Goal: Task Accomplishment & Management: Use online tool/utility

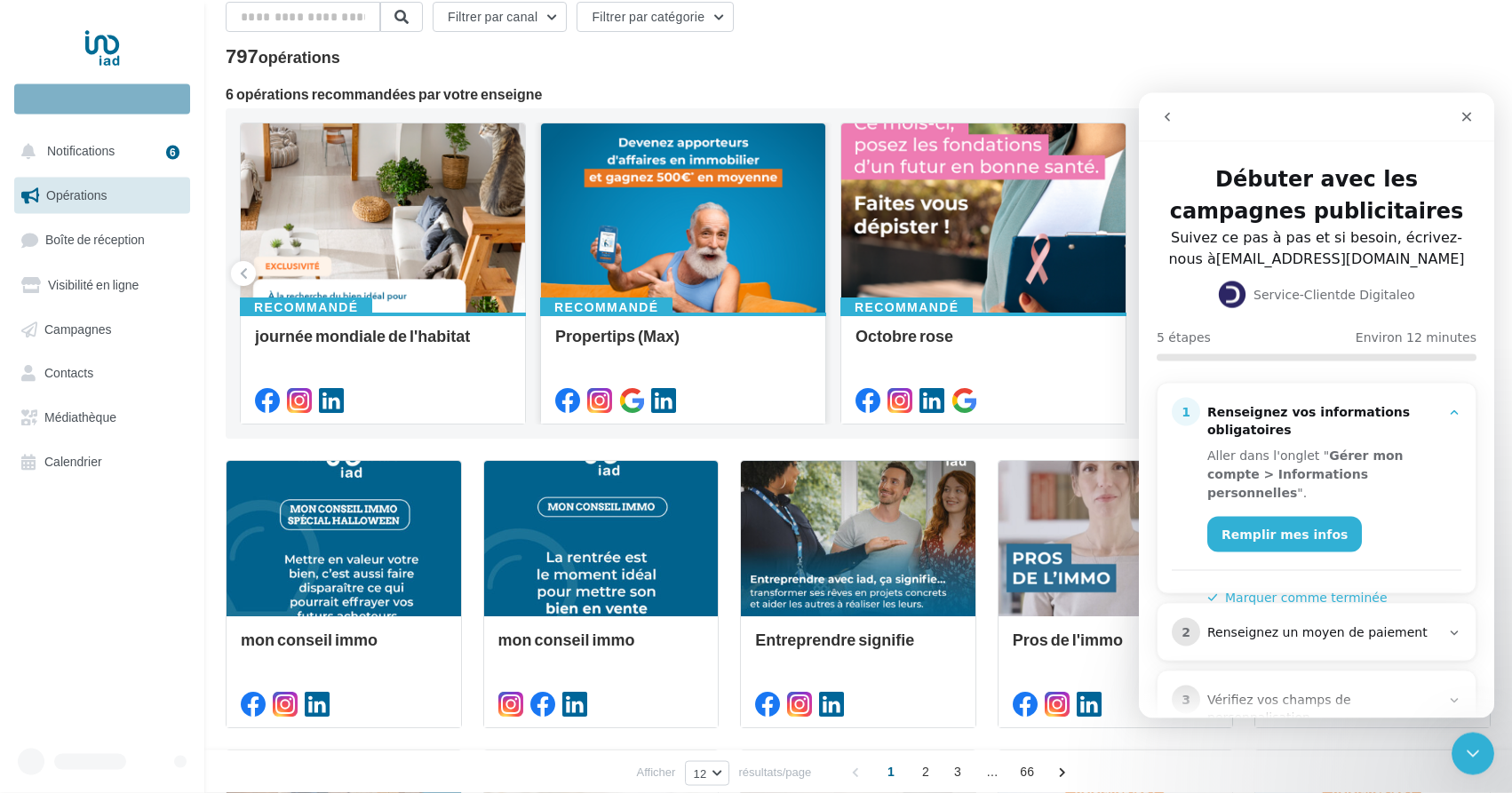
scroll to position [181, 0]
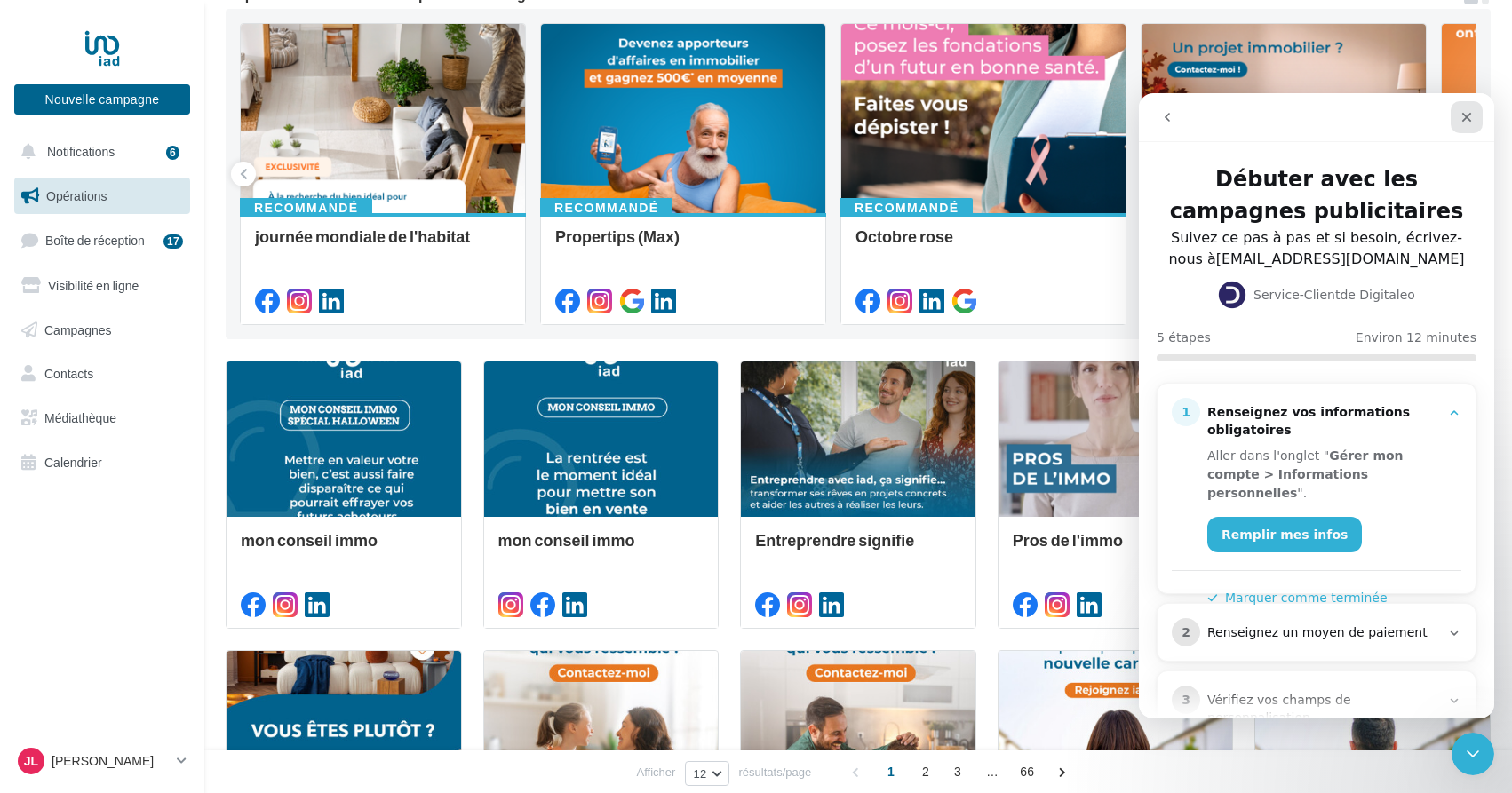
click at [1471, 111] on icon "Fermer" at bounding box center [1467, 117] width 14 height 14
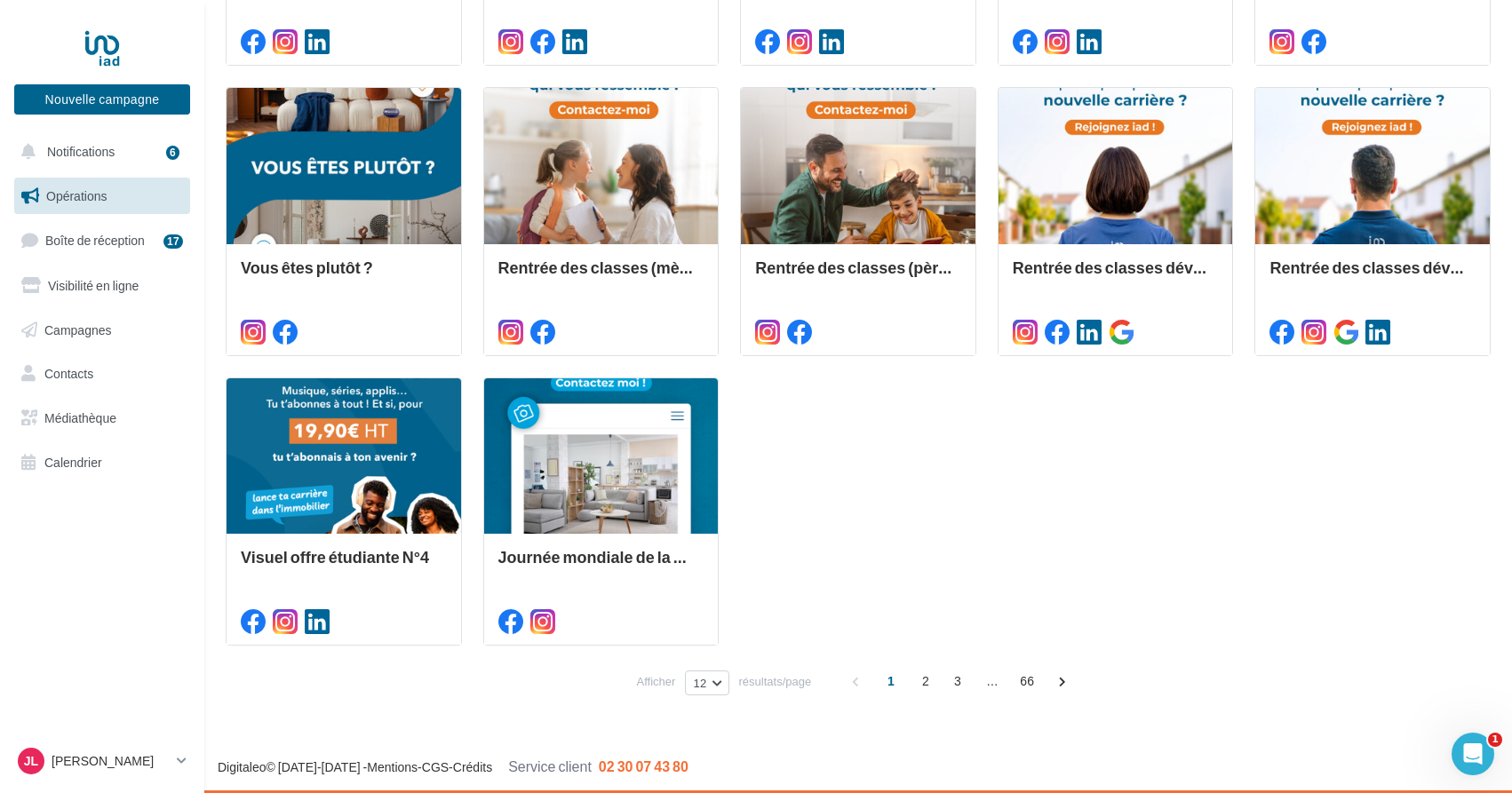
scroll to position [0, 0]
click at [160, 240] on link "Boîte de réception 17" at bounding box center [101, 240] width 183 height 38
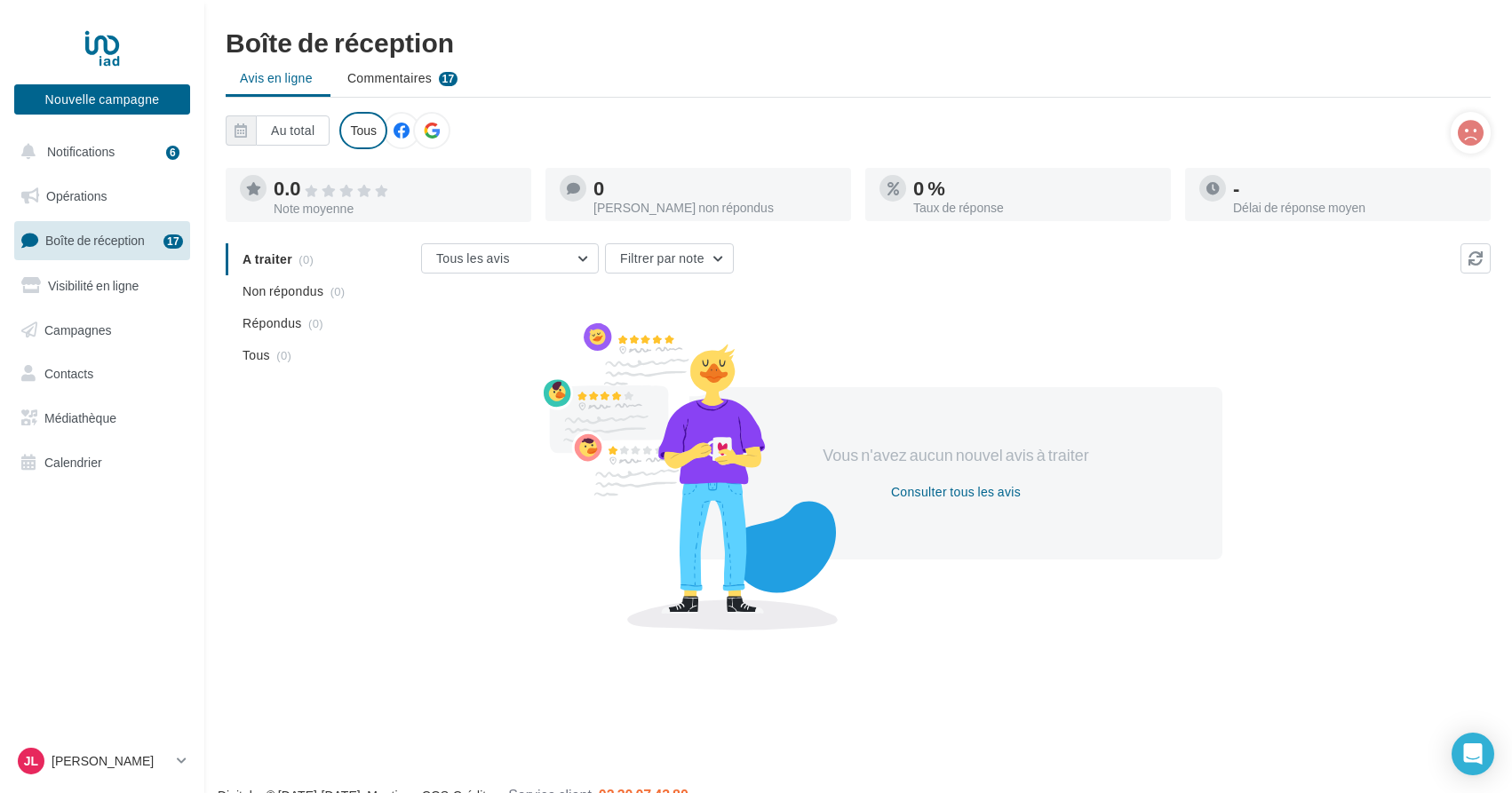
click at [405, 131] on icon at bounding box center [401, 130] width 16 height 16
click at [440, 136] on div at bounding box center [431, 130] width 37 height 37
click at [390, 78] on span "Commentaires" at bounding box center [389, 78] width 84 height 18
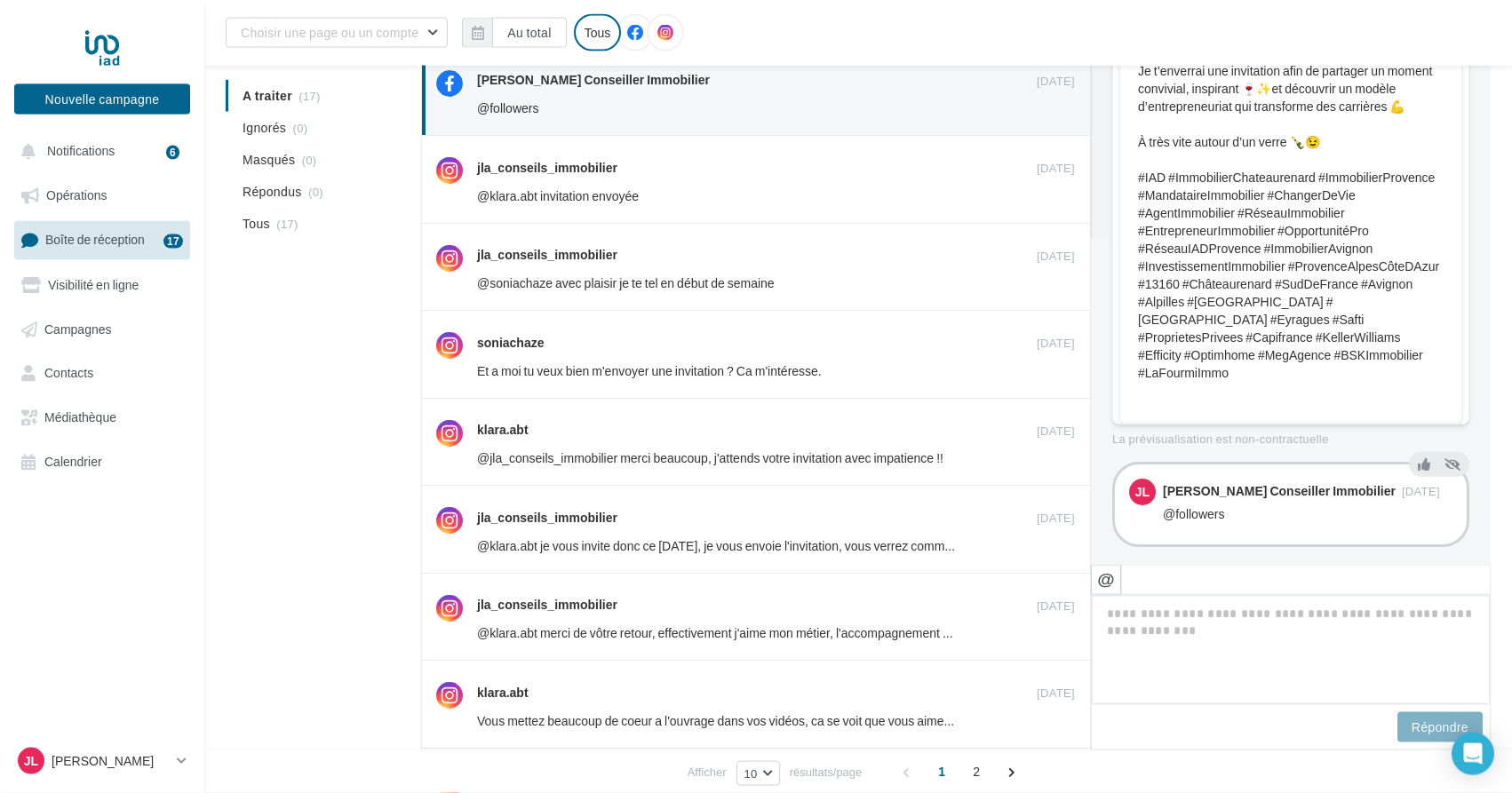
scroll to position [150, 0]
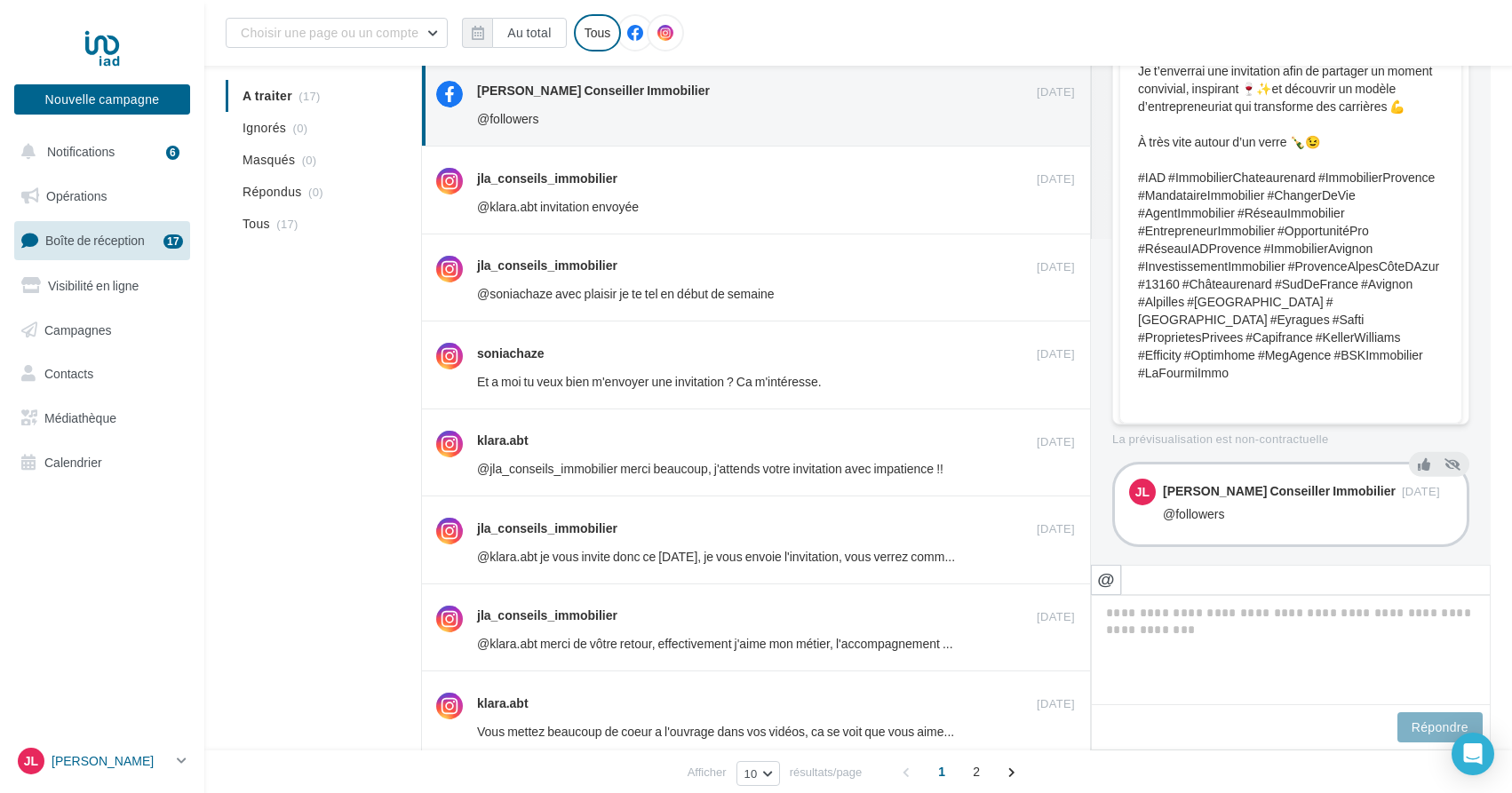
click at [180, 777] on link "JL Jean Louis AUBERT jean-louis.aubert@iadfrance.fr" at bounding box center [102, 762] width 176 height 34
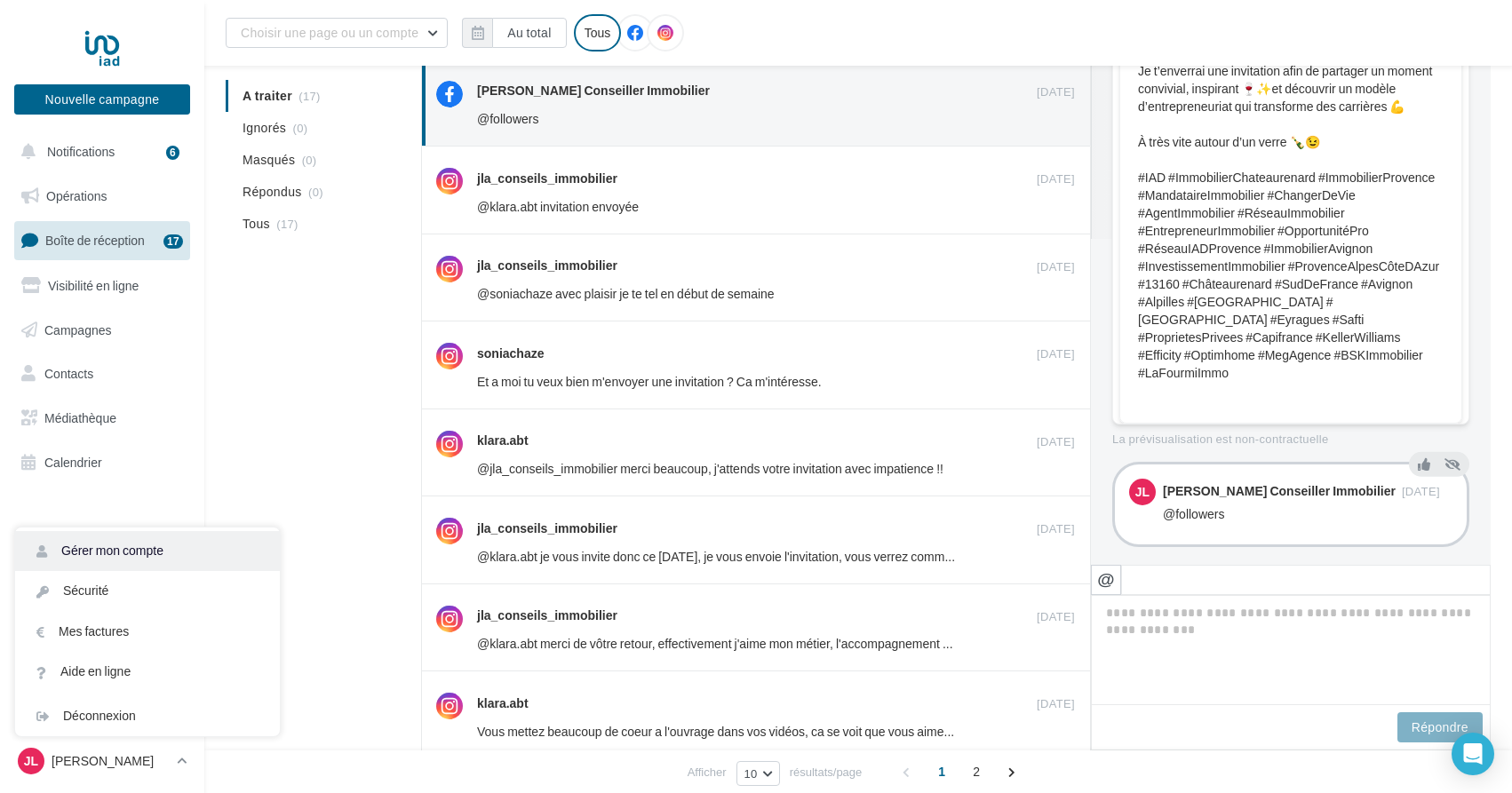
click at [112, 550] on link "Gérer mon compte" at bounding box center [147, 551] width 264 height 40
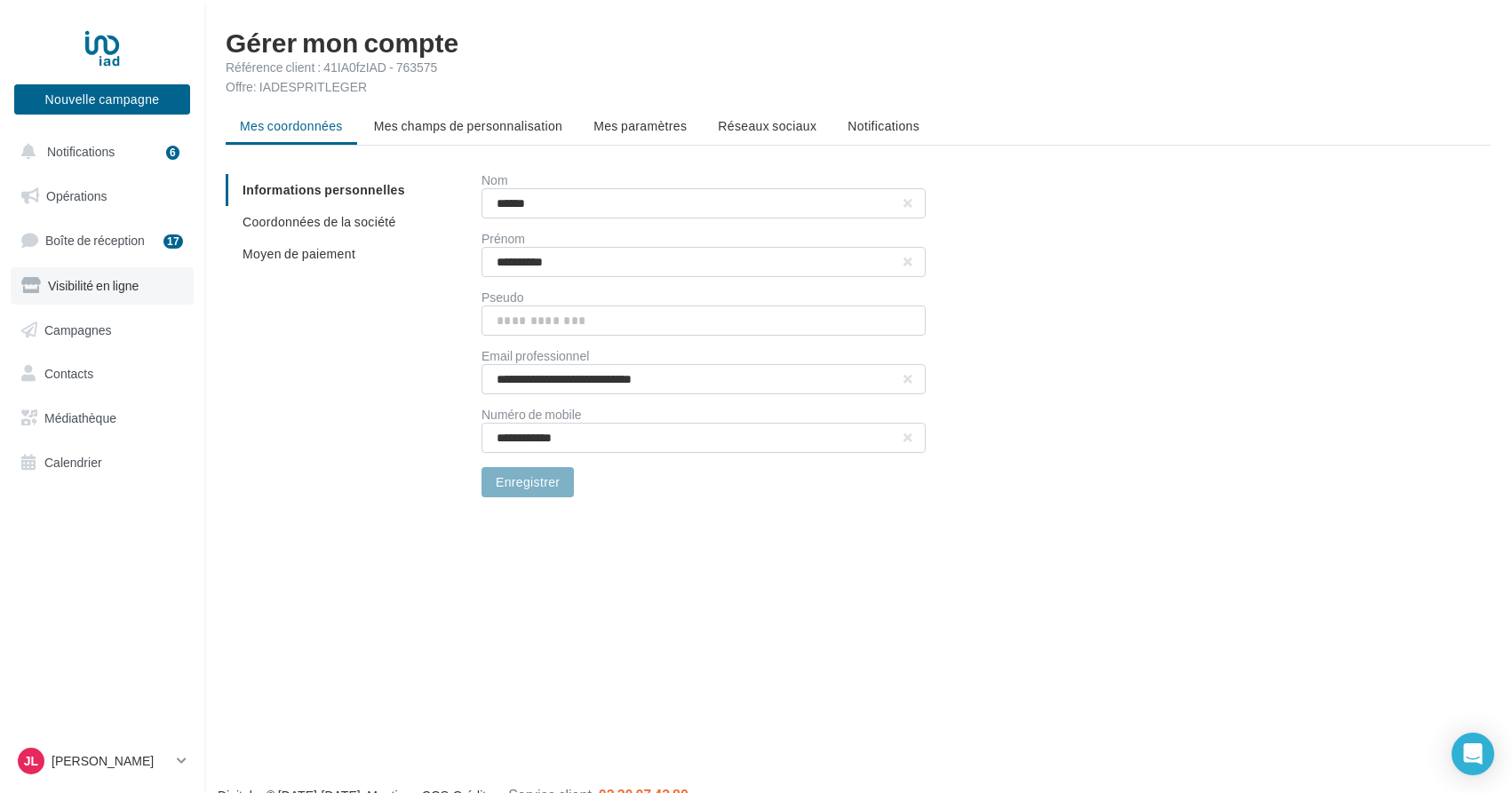
click at [84, 284] on span "Visibilité en ligne" at bounding box center [94, 285] width 91 height 15
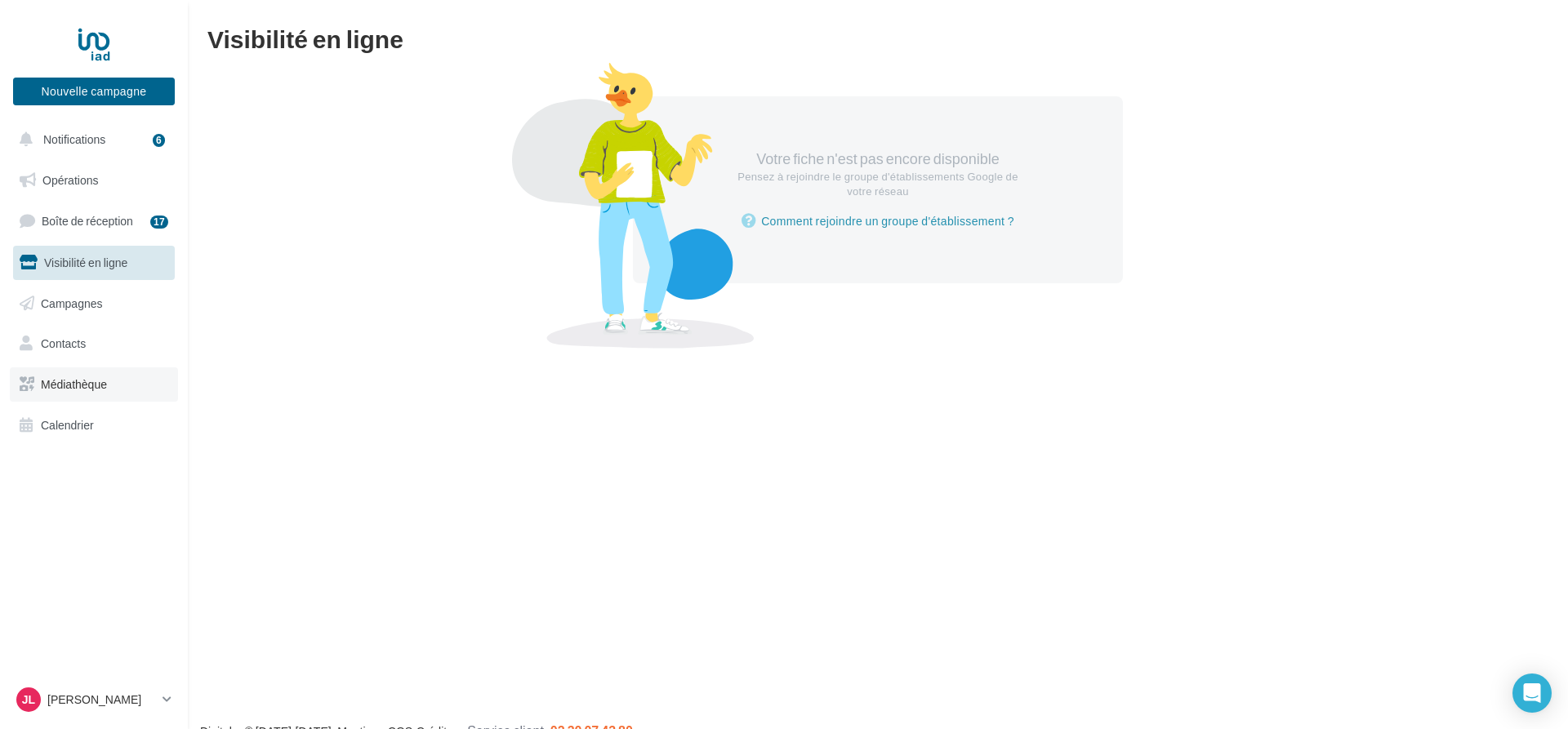
click at [105, 373] on link "Médiathèque" at bounding box center [93, 384] width 168 height 34
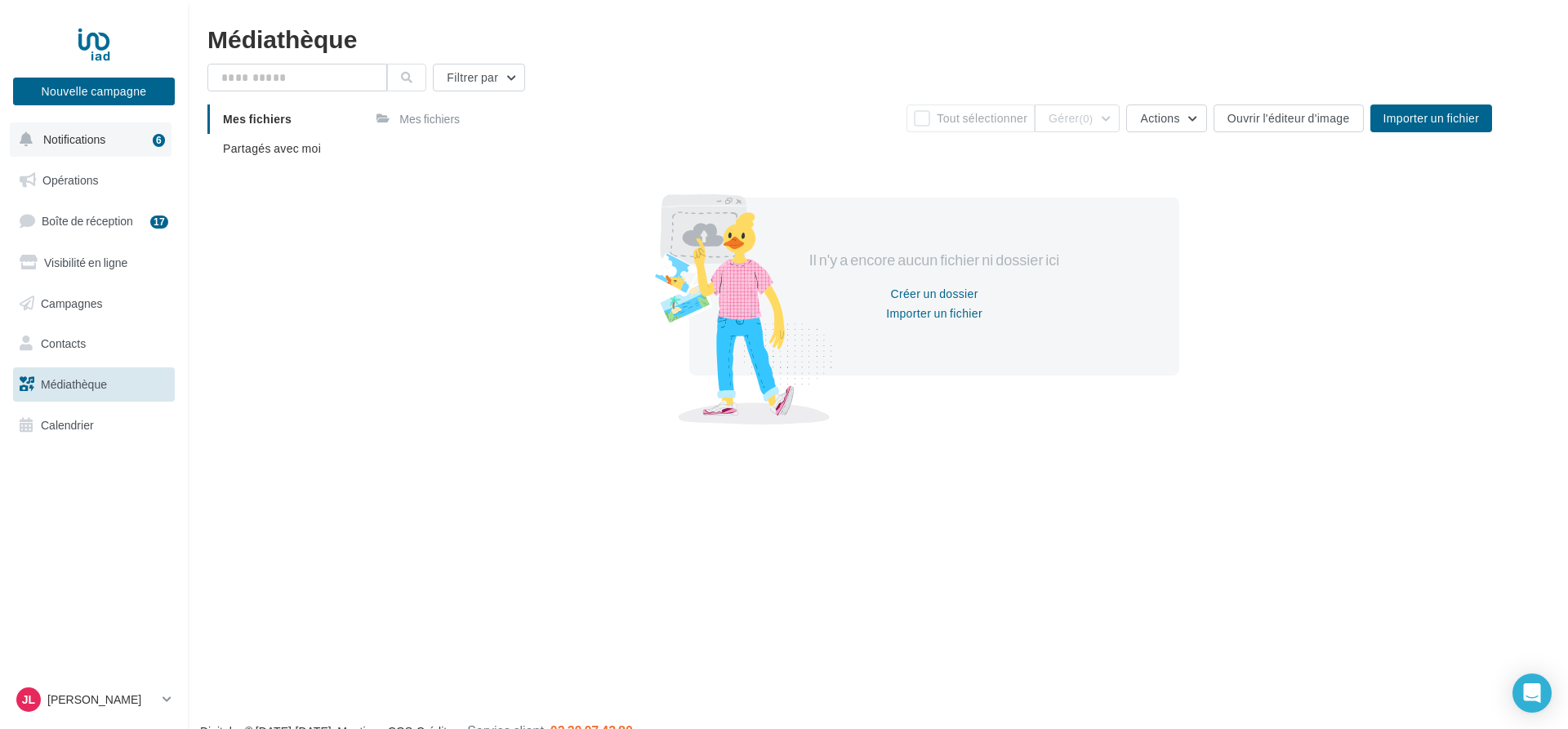
click at [96, 138] on span "Notifications" at bounding box center [74, 139] width 62 height 14
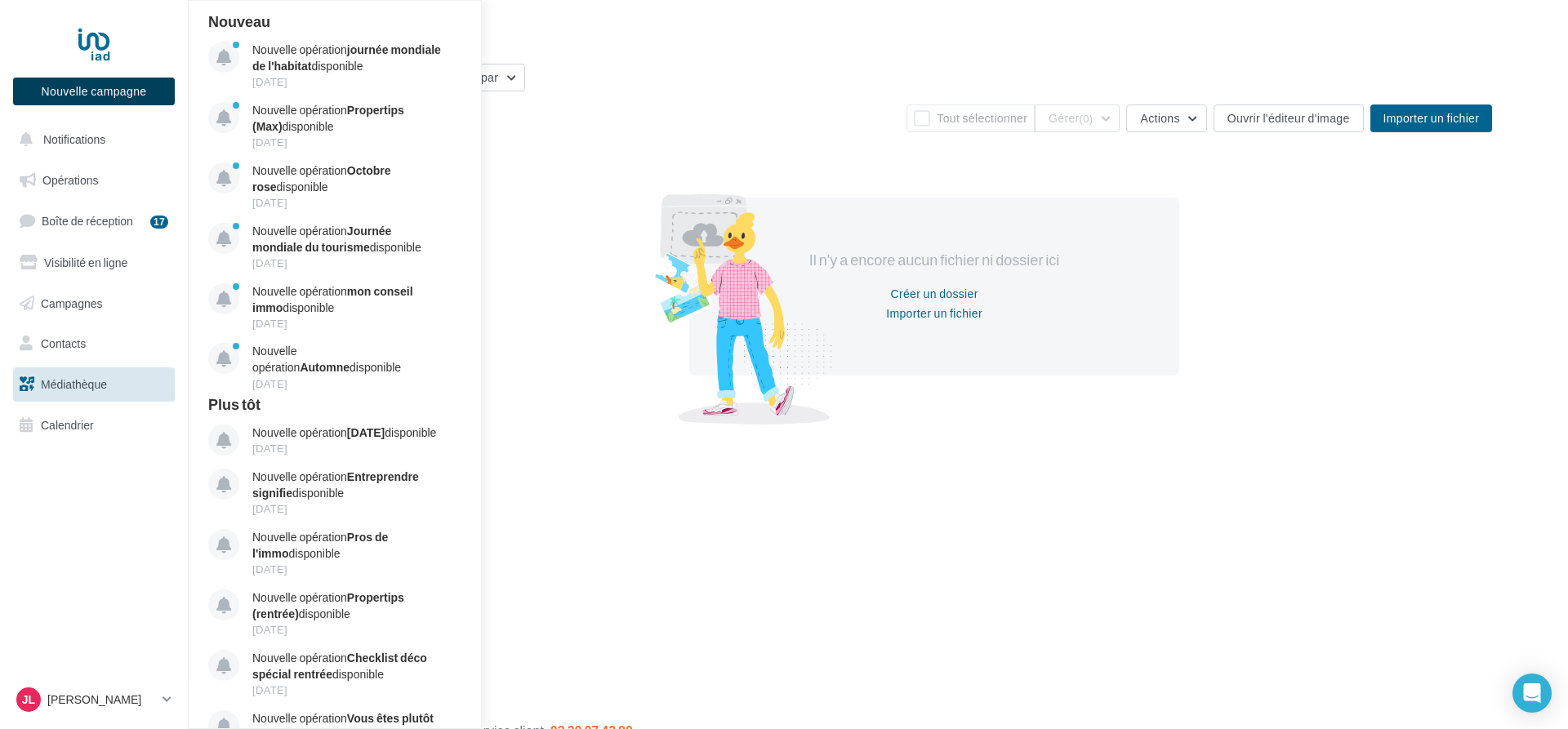
click at [98, 92] on button "Nouvelle campagne" at bounding box center [94, 91] width 162 height 28
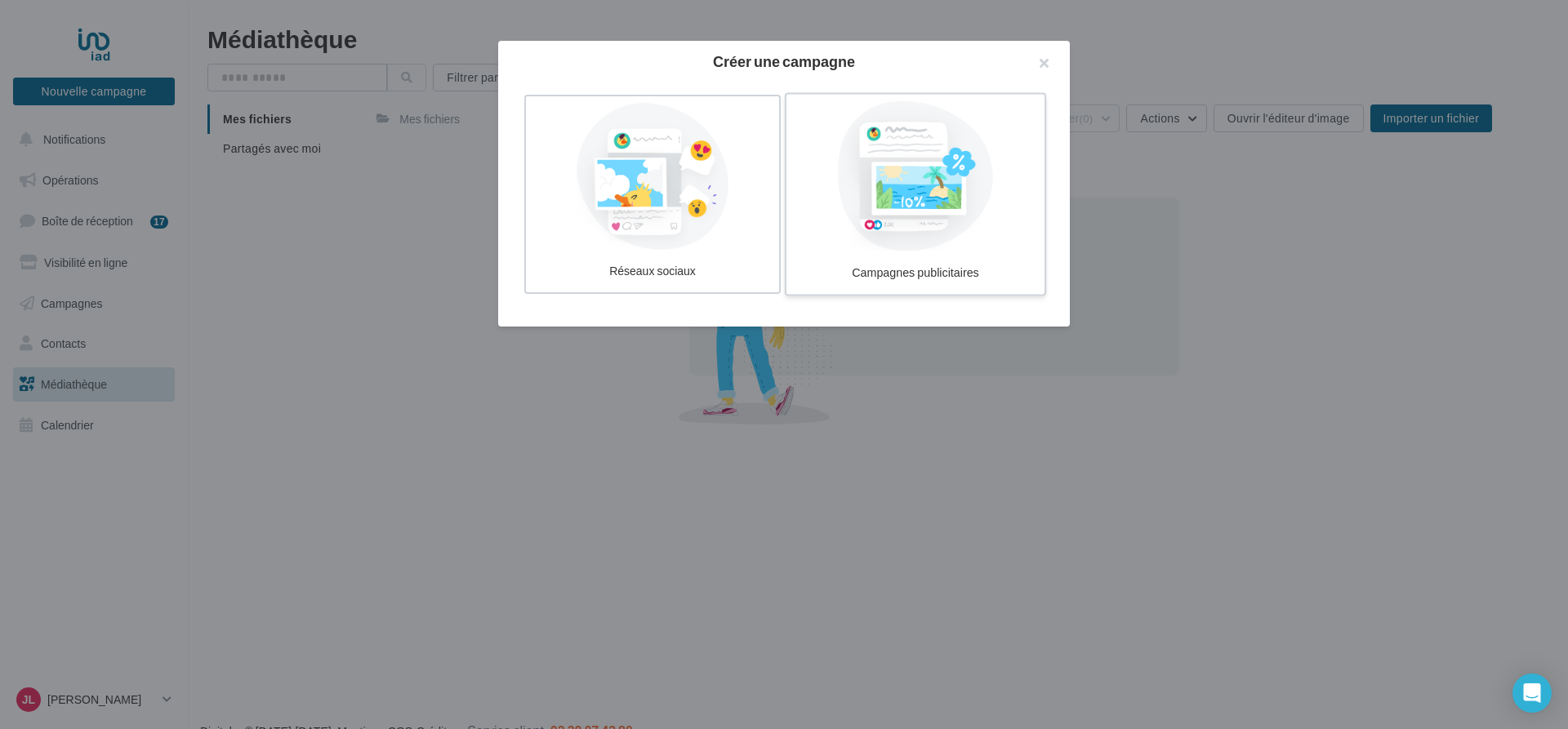
click at [969, 259] on div "Campagnes publicitaires" at bounding box center [915, 273] width 245 height 30
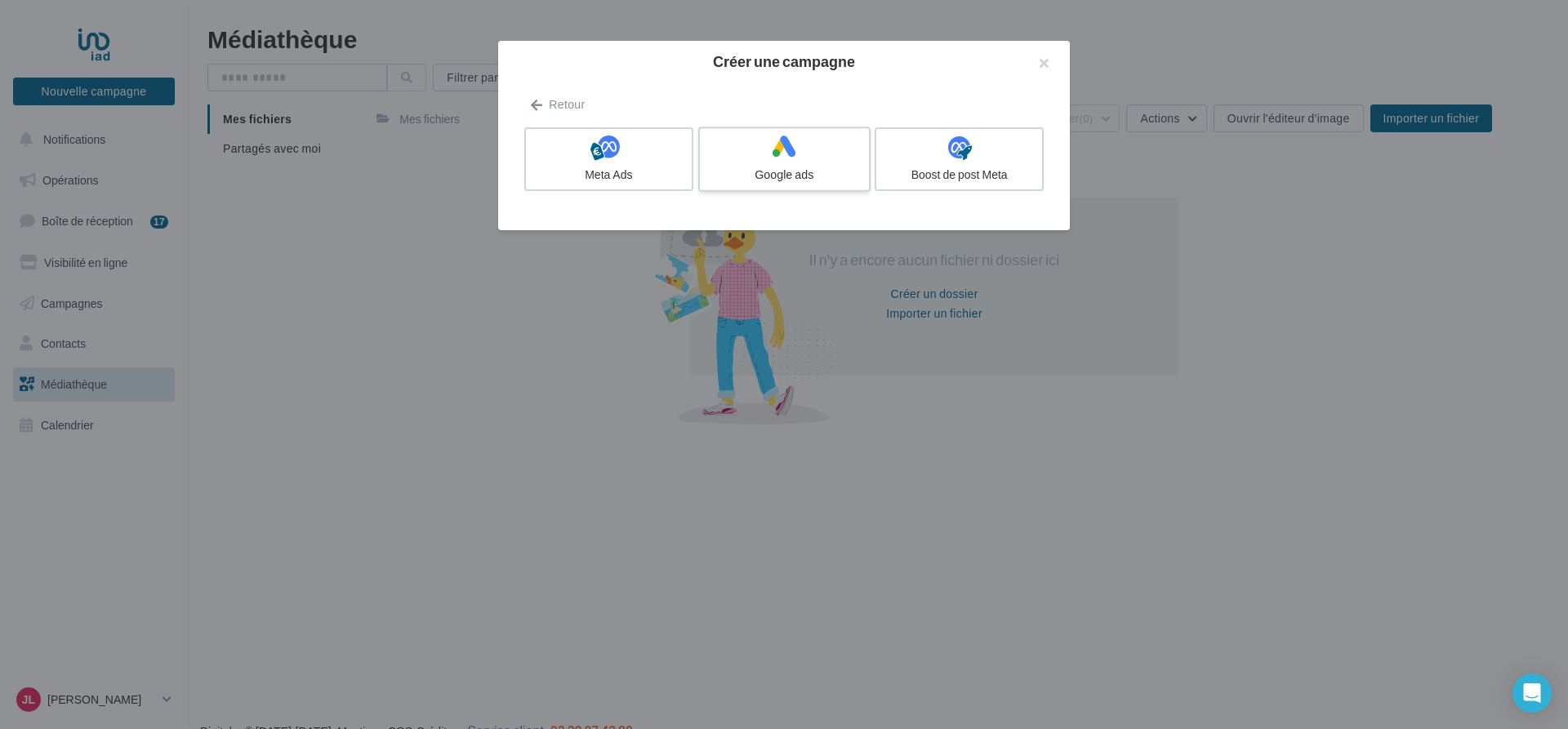
click at [820, 172] on div "Google ads" at bounding box center [784, 174] width 155 height 17
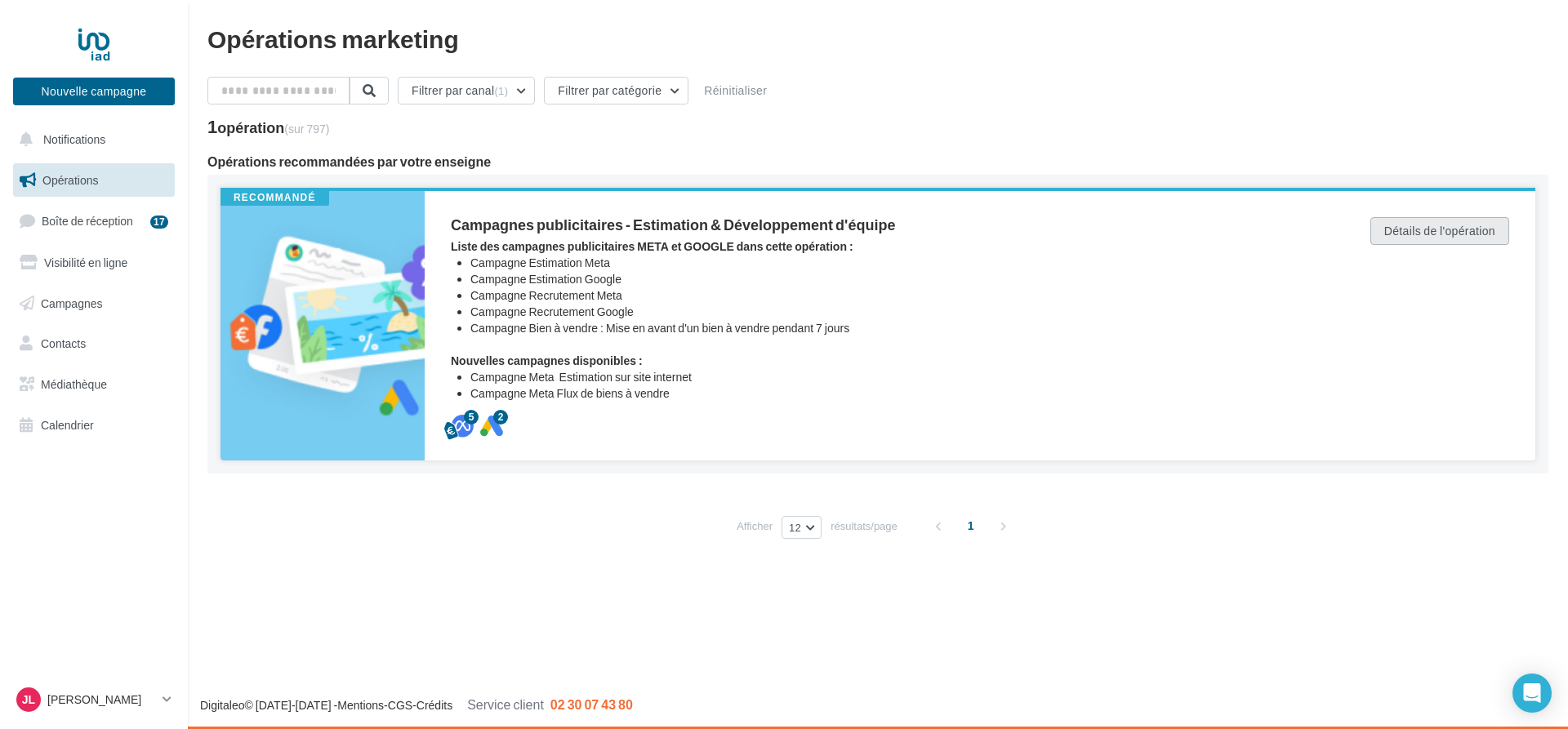
click at [1409, 225] on button "Détails de l'opération" at bounding box center [1439, 231] width 139 height 28
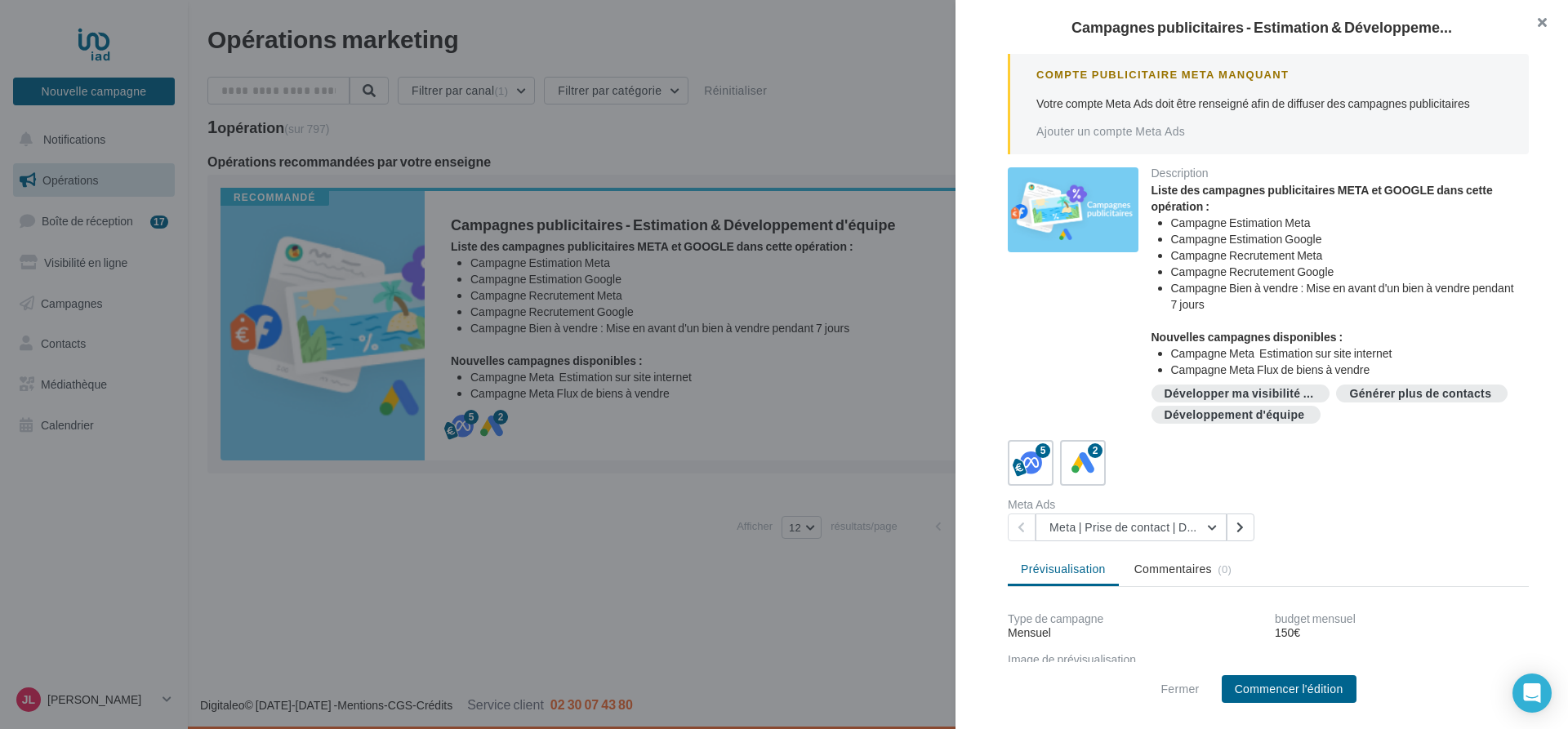
click at [1541, 25] on button "button" at bounding box center [1535, 24] width 65 height 49
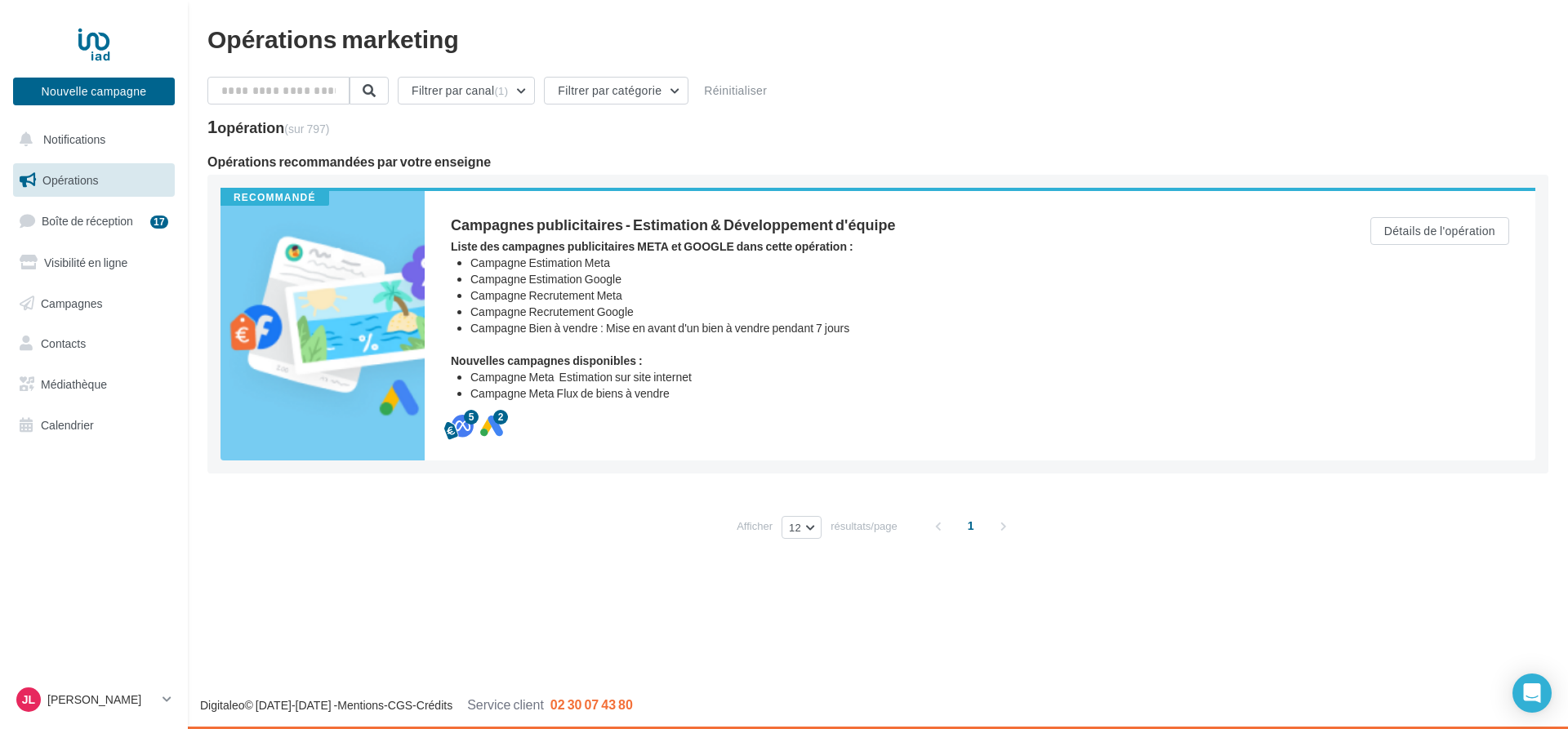
click at [254, 27] on div "Opérations marketing" at bounding box center [878, 38] width 1342 height 24
click at [85, 440] on link "Calendrier" at bounding box center [93, 425] width 168 height 34
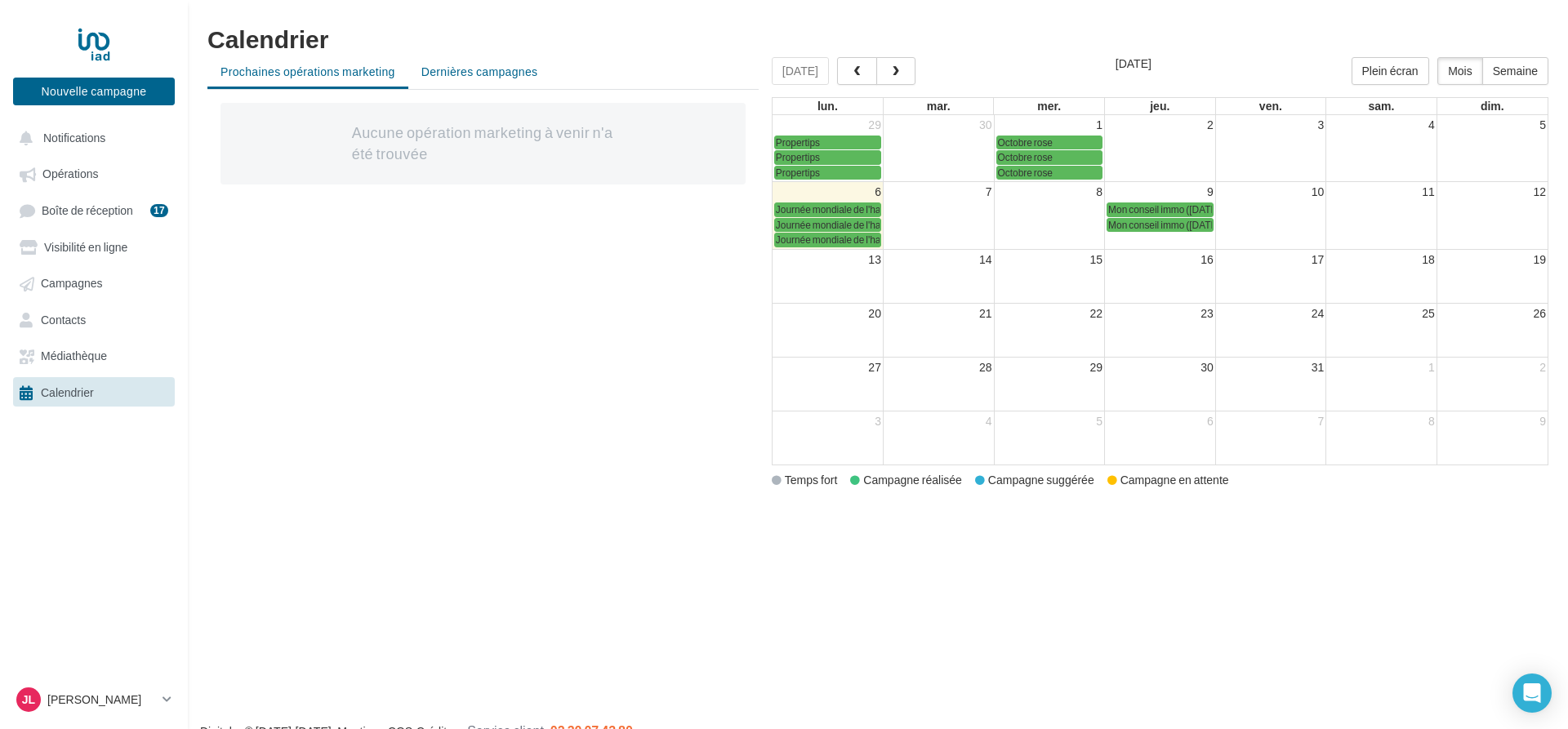
click at [474, 73] on span "Dernières campagnes" at bounding box center [480, 71] width 117 height 14
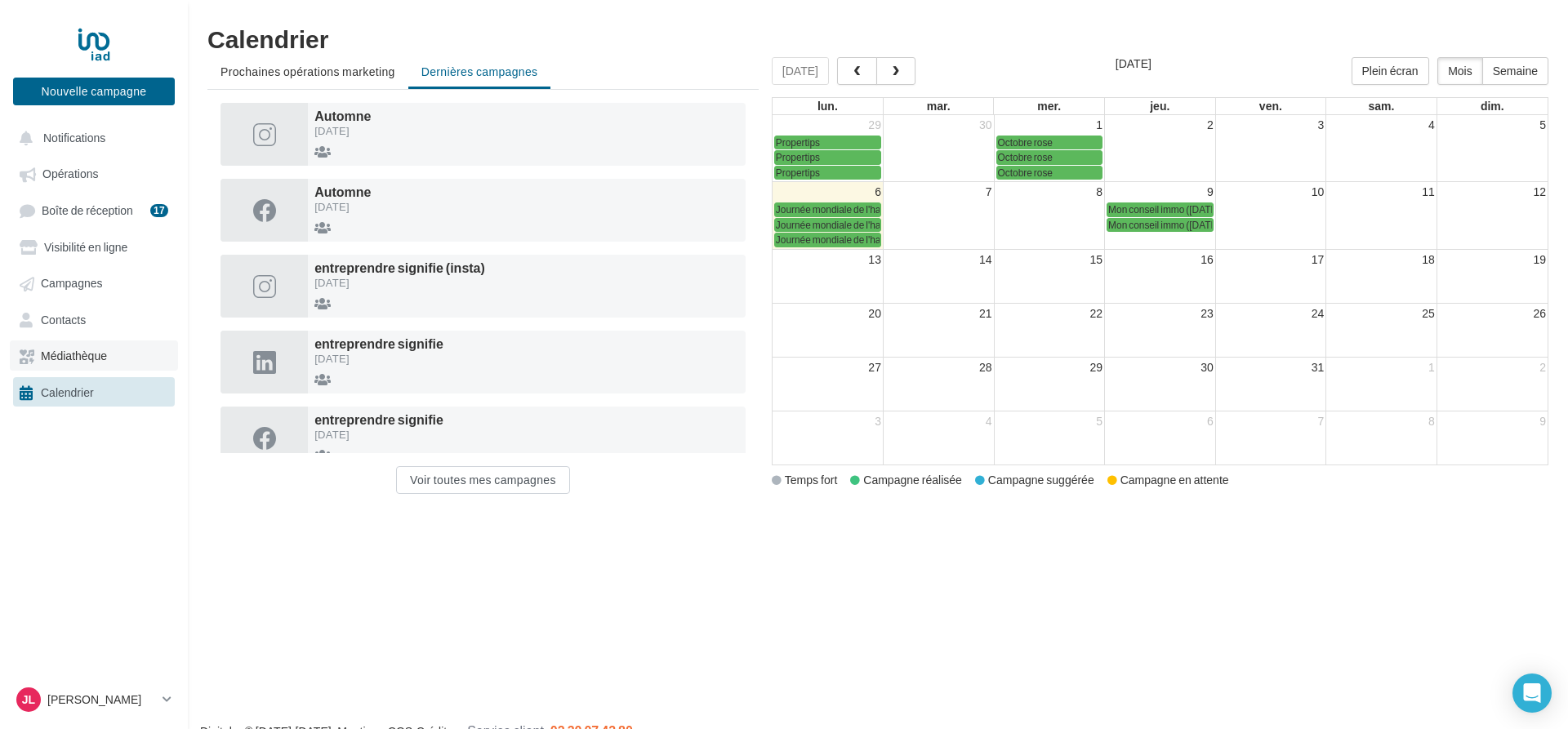
click at [74, 350] on link "Médiathèque" at bounding box center [93, 355] width 168 height 30
